Goal: Information Seeking & Learning: Learn about a topic

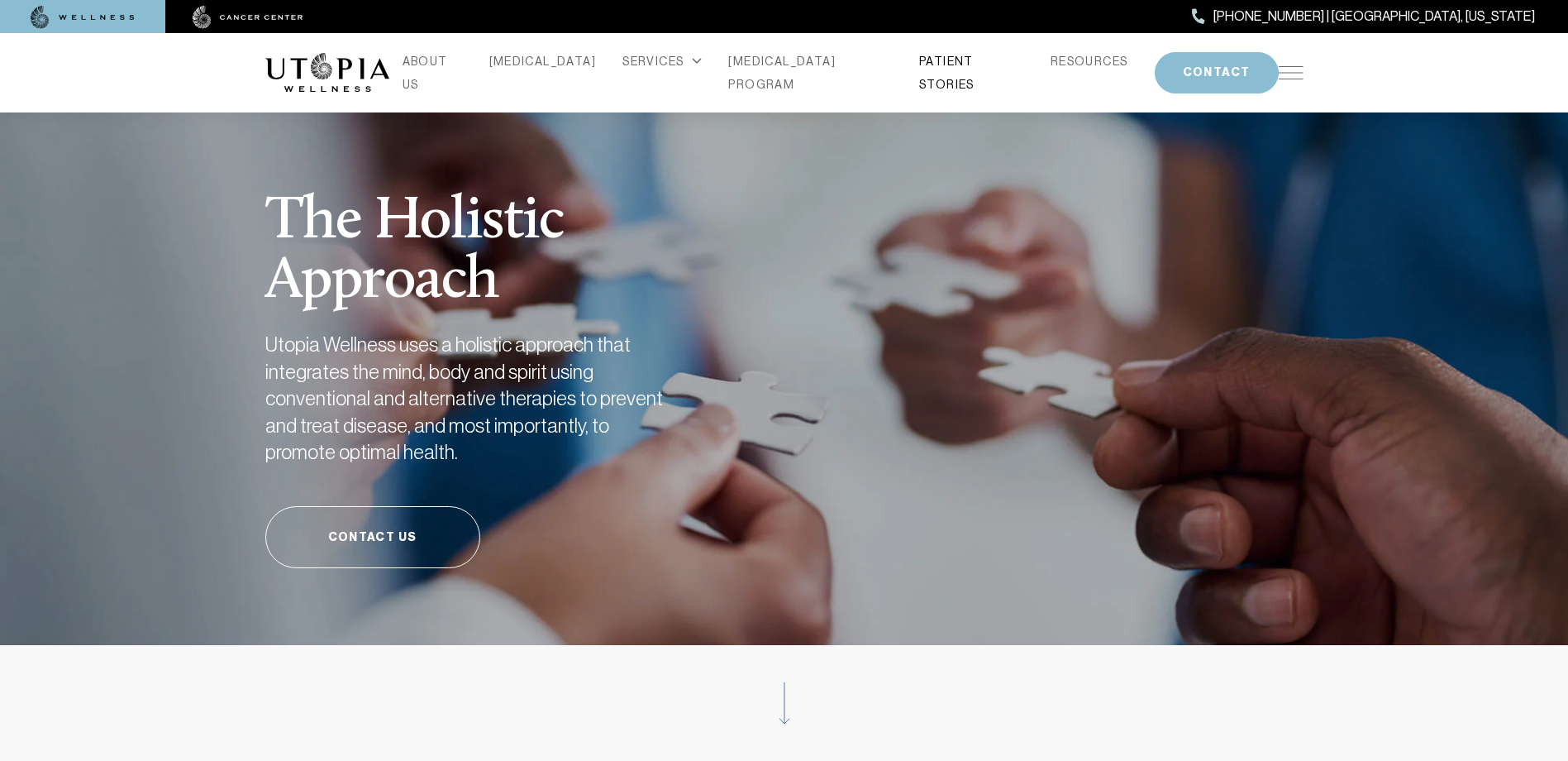
click at [958, 67] on link "PATIENT STORIES" at bounding box center [971, 72] width 105 height 46
click at [762, 73] on link "[MEDICAL_DATA] PROGRAM" at bounding box center [811, 72] width 164 height 46
